Goal: Information Seeking & Learning: Learn about a topic

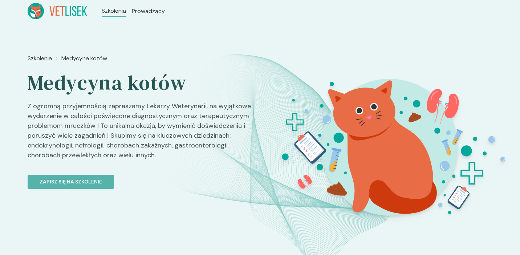
click at [39, 57] on span "Szkolenia" at bounding box center [40, 58] width 24 height 9
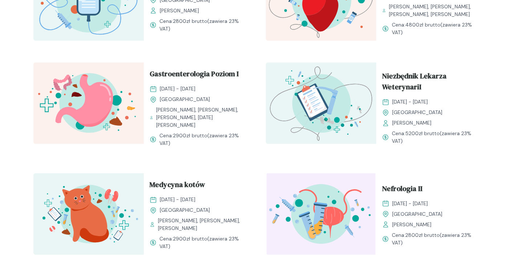
scroll to position [731, 0]
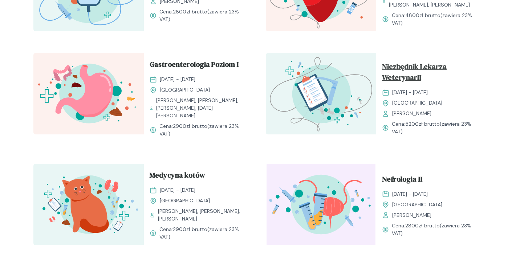
click at [384, 74] on span "Niezbędnik Lekarza WeterynariI" at bounding box center [431, 73] width 99 height 25
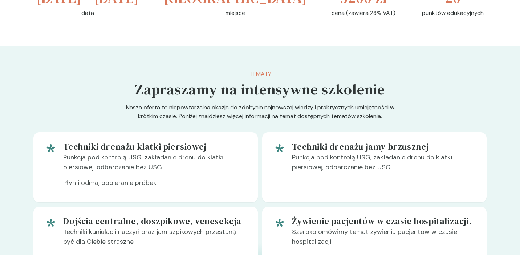
scroll to position [338, 0]
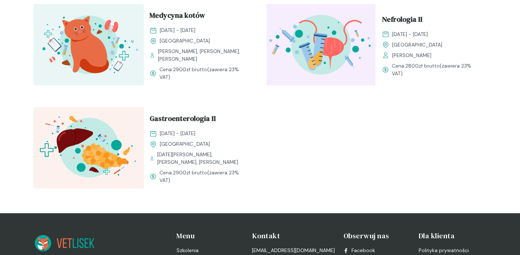
scroll to position [897, 0]
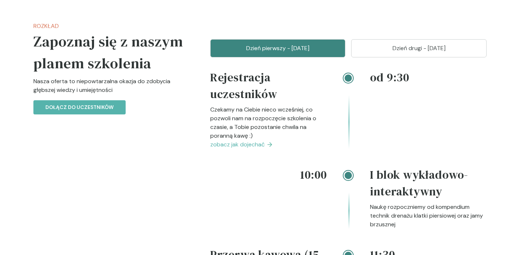
scroll to position [338, 0]
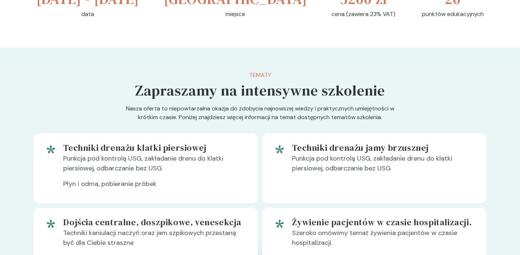
click at [429, 153] on h5 "Techniki drenażu jamy brzusznej" at bounding box center [383, 148] width 183 height 12
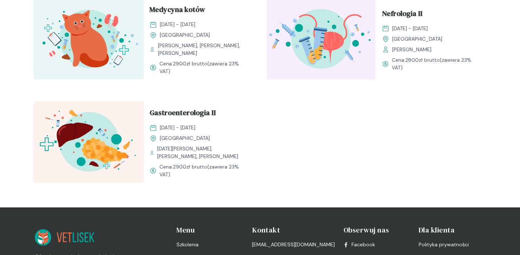
click at [210, 126] on div "Gastroenterologia II 24 - 25 styczeń 2026 Kraków Pola Borusewicz, Ewa Zwierzyńs…" at bounding box center [199, 133] width 99 height 53
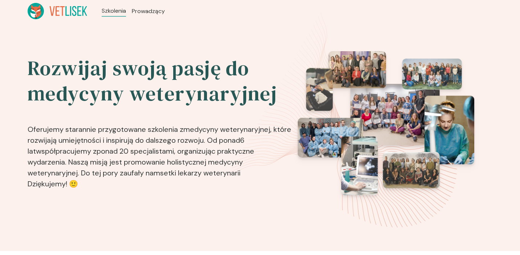
scroll to position [897, 0]
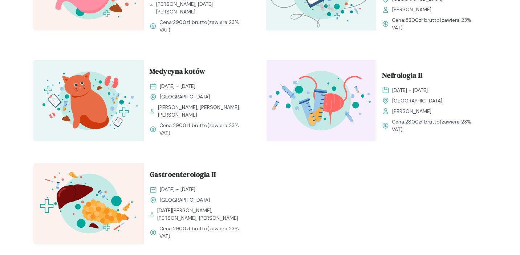
scroll to position [836, 0]
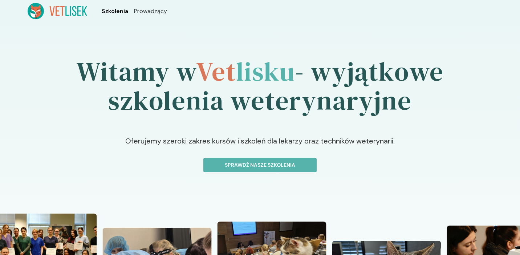
click at [113, 14] on span "Szkolenia" at bounding box center [115, 11] width 27 height 9
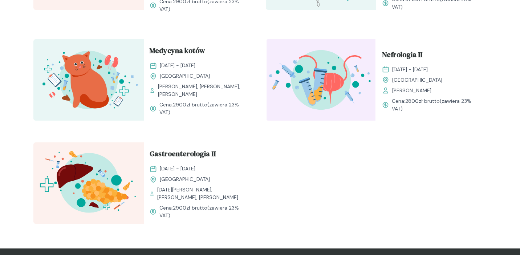
scroll to position [858, 0]
